Goal: Task Accomplishment & Management: Use online tool/utility

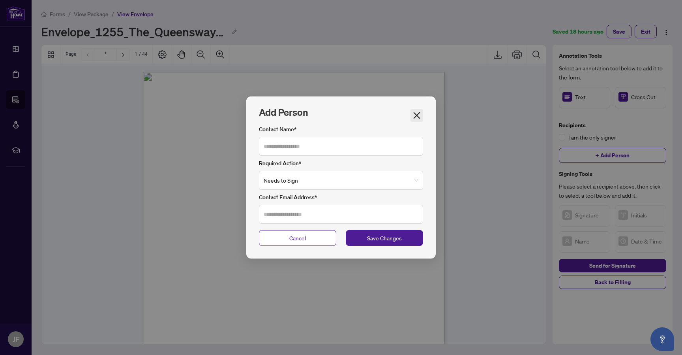
click at [418, 114] on icon "close" at bounding box center [417, 115] width 7 height 7
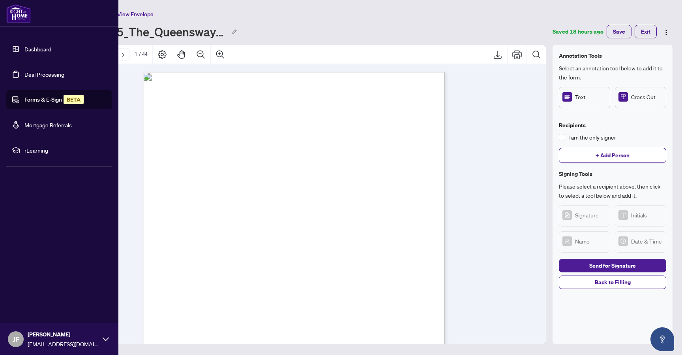
click at [42, 71] on link "Deal Processing" at bounding box center [44, 74] width 40 height 7
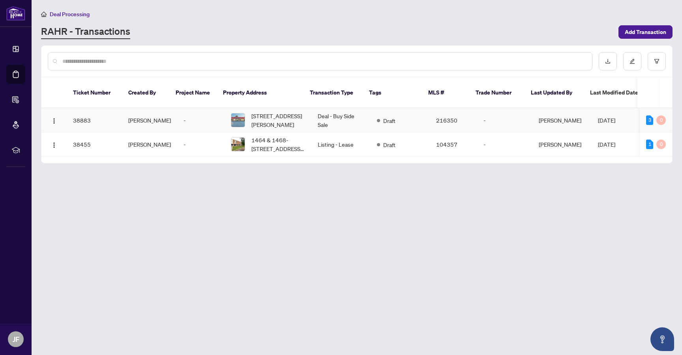
click at [198, 114] on td "-" at bounding box center [200, 120] width 47 height 24
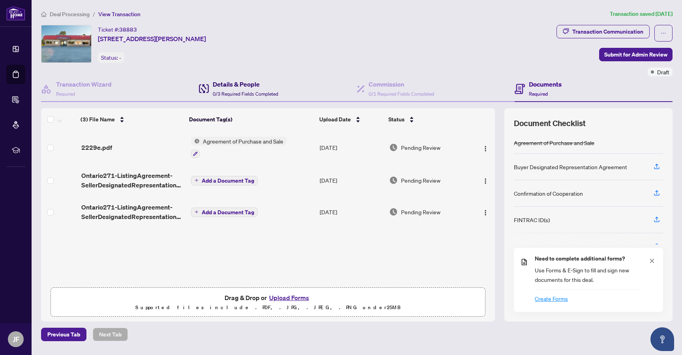
click at [267, 85] on h4 "Details & People" at bounding box center [246, 83] width 66 height 9
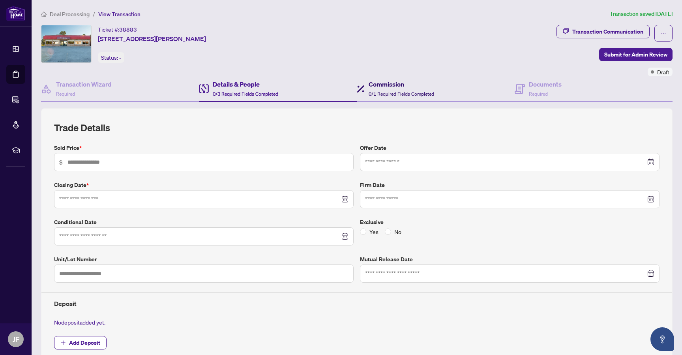
click at [406, 84] on h4 "Commission" at bounding box center [402, 83] width 66 height 9
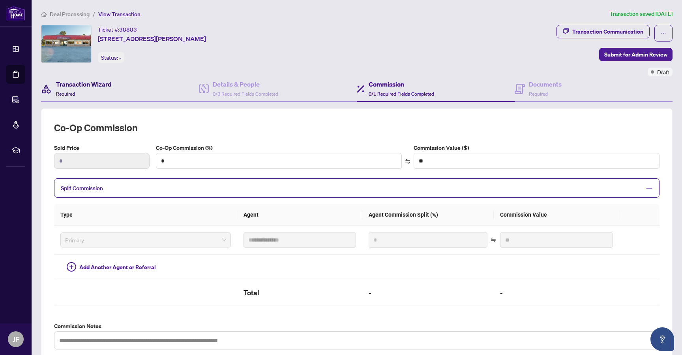
click at [101, 81] on h4 "Transaction Wizard" at bounding box center [84, 83] width 56 height 9
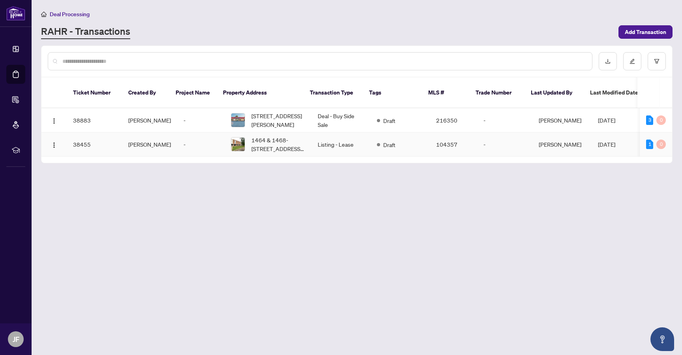
click at [326, 133] on td "Listing - Lease" at bounding box center [340, 144] width 59 height 24
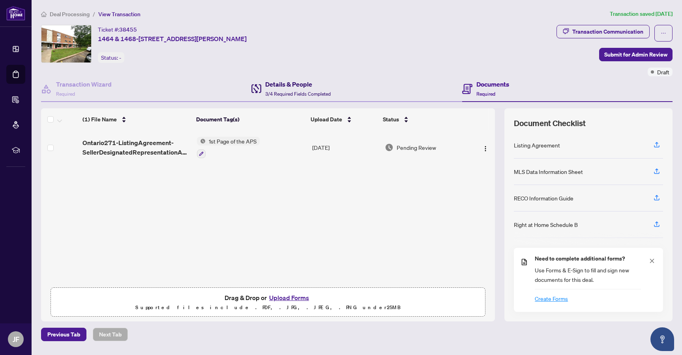
click at [287, 86] on h4 "Details & People" at bounding box center [298, 83] width 66 height 9
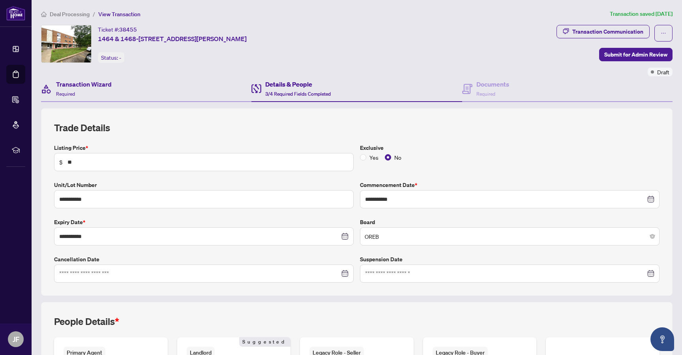
click at [116, 87] on div "Transaction Wizard Required" at bounding box center [146, 89] width 210 height 26
